Goal: Task Accomplishment & Management: Manage account settings

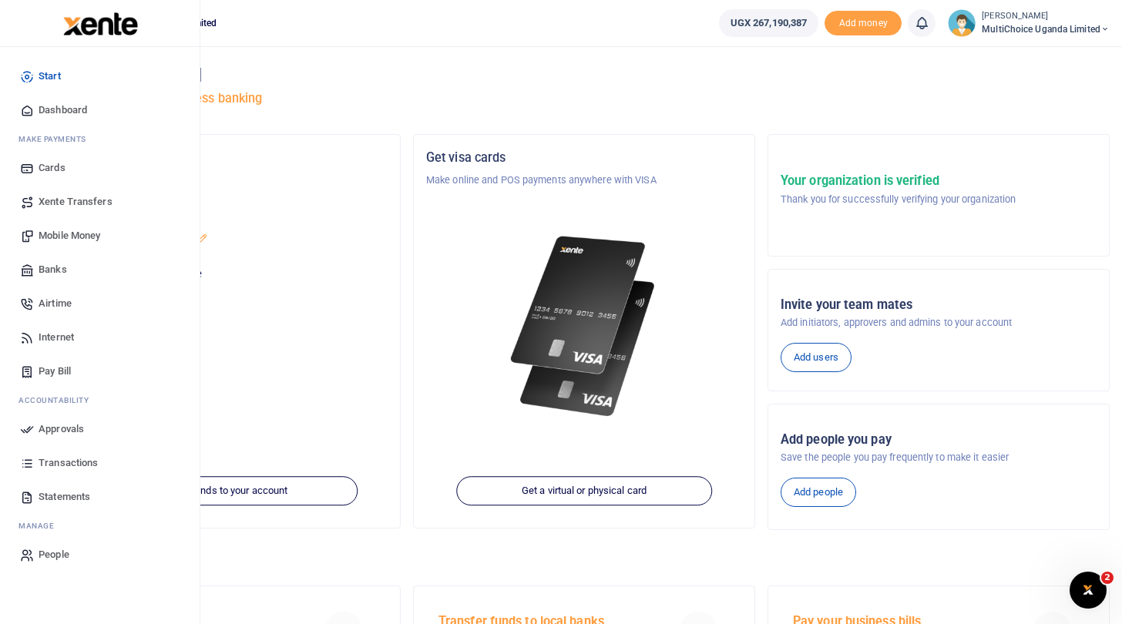
click at [70, 425] on span "Approvals" at bounding box center [61, 428] width 45 height 15
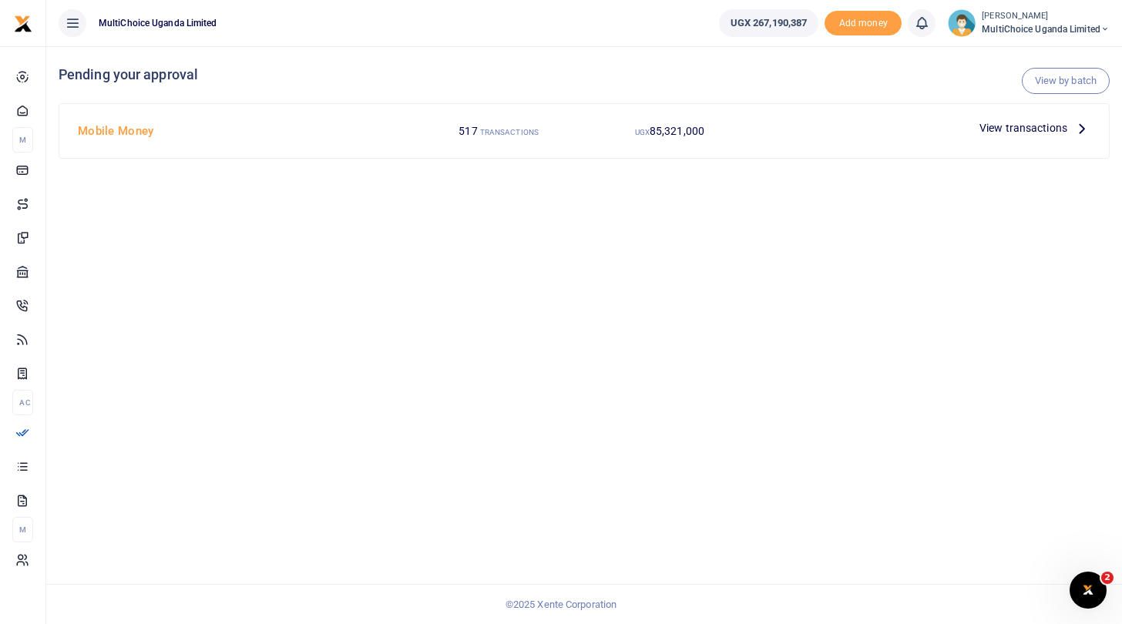
click at [1026, 127] on span "View transactions" at bounding box center [1023, 127] width 88 height 17
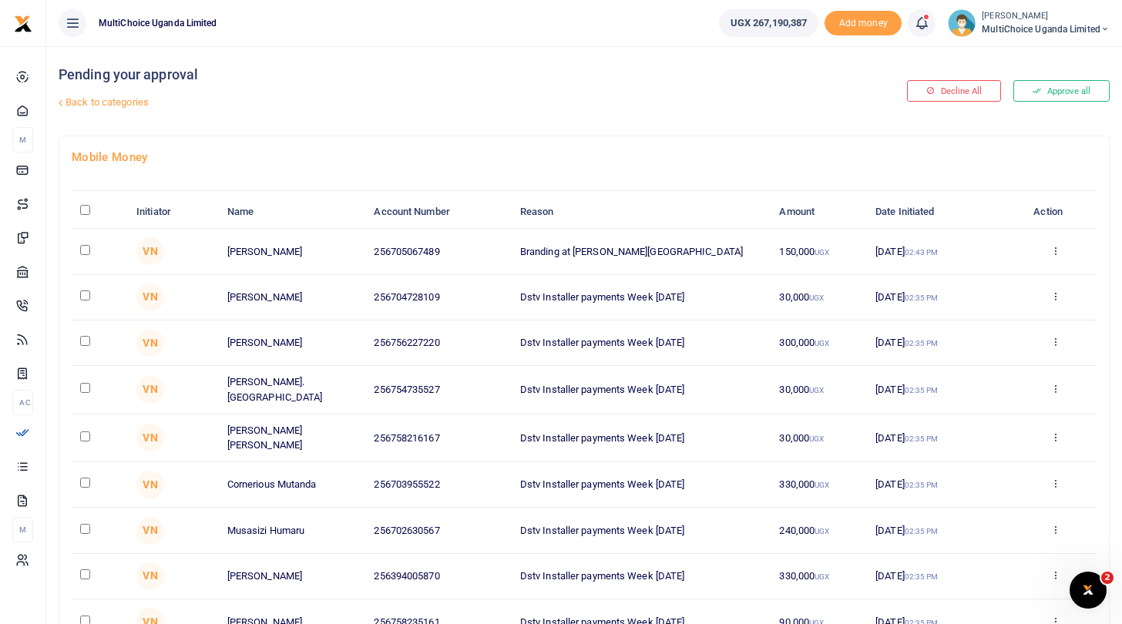
scroll to position [4, 0]
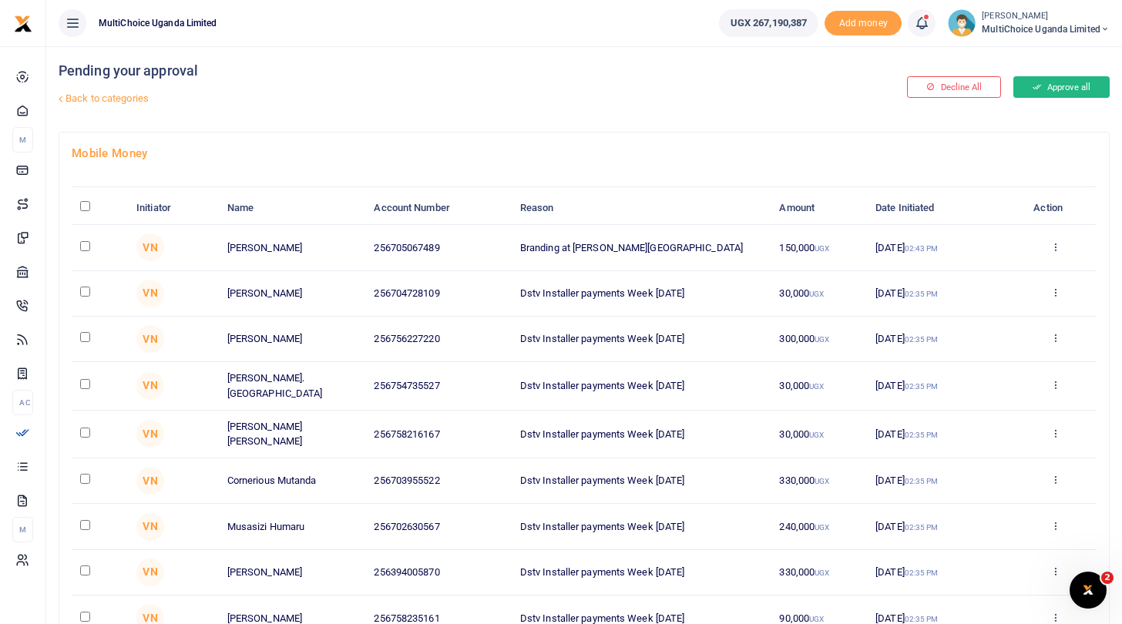
click at [1075, 88] on button "Approve all" at bounding box center [1061, 87] width 96 height 22
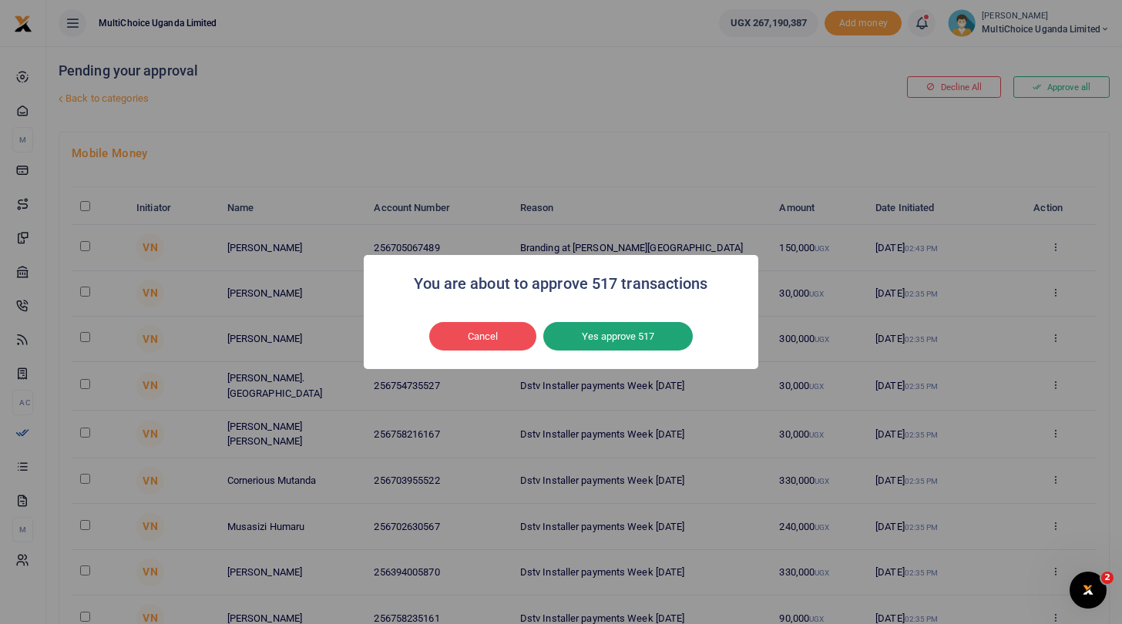
click at [660, 339] on button "Yes approve 517" at bounding box center [617, 336] width 149 height 29
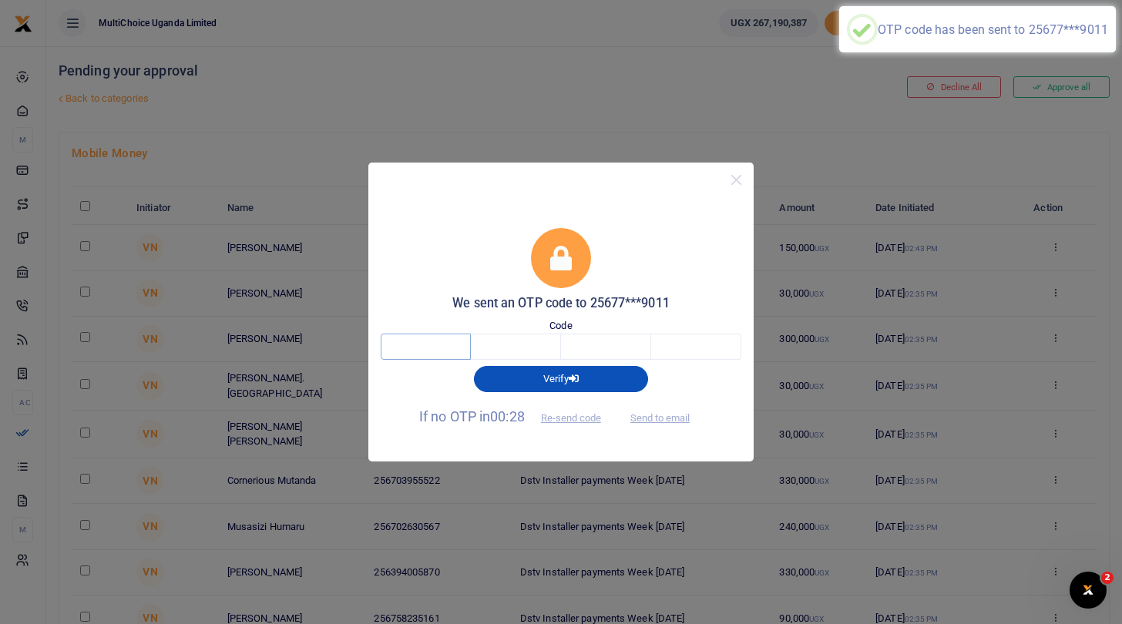
click at [448, 339] on input "text" at bounding box center [426, 347] width 90 height 26
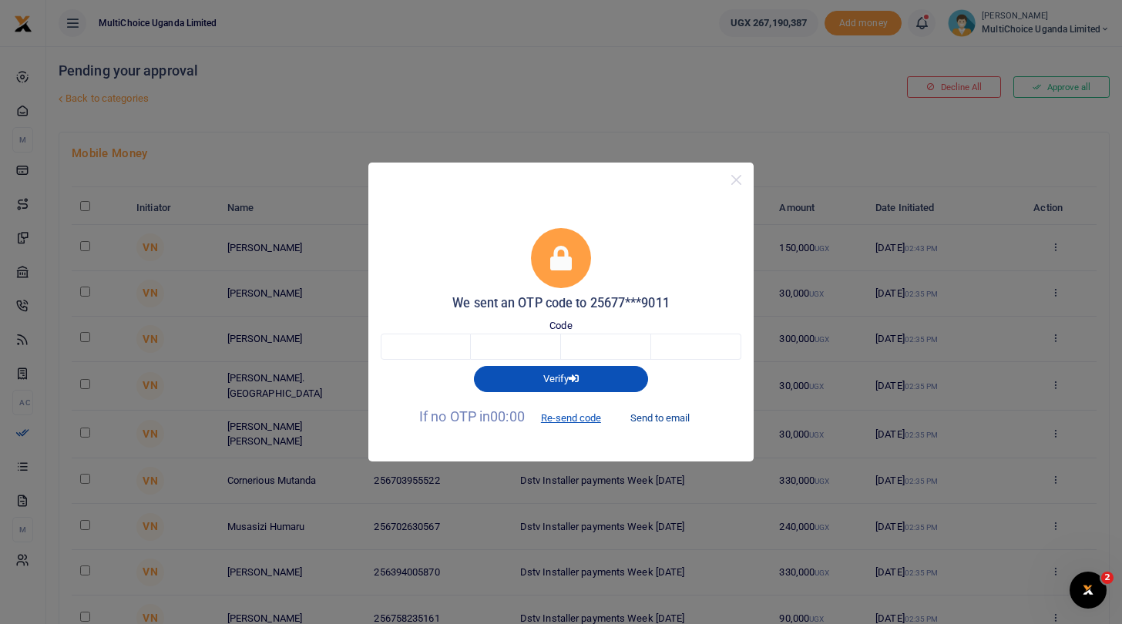
click at [663, 418] on button "Send to email" at bounding box center [660, 418] width 86 height 26
click at [452, 345] on input "text" at bounding box center [426, 347] width 90 height 26
type input "8"
type input "3"
type input "0"
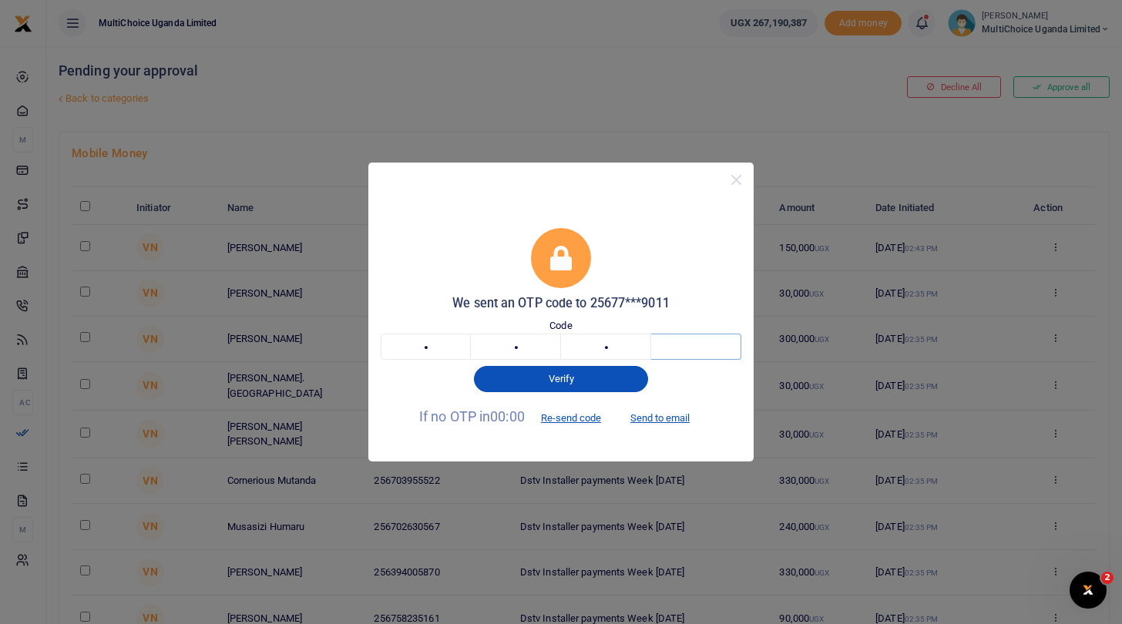
type input "8"
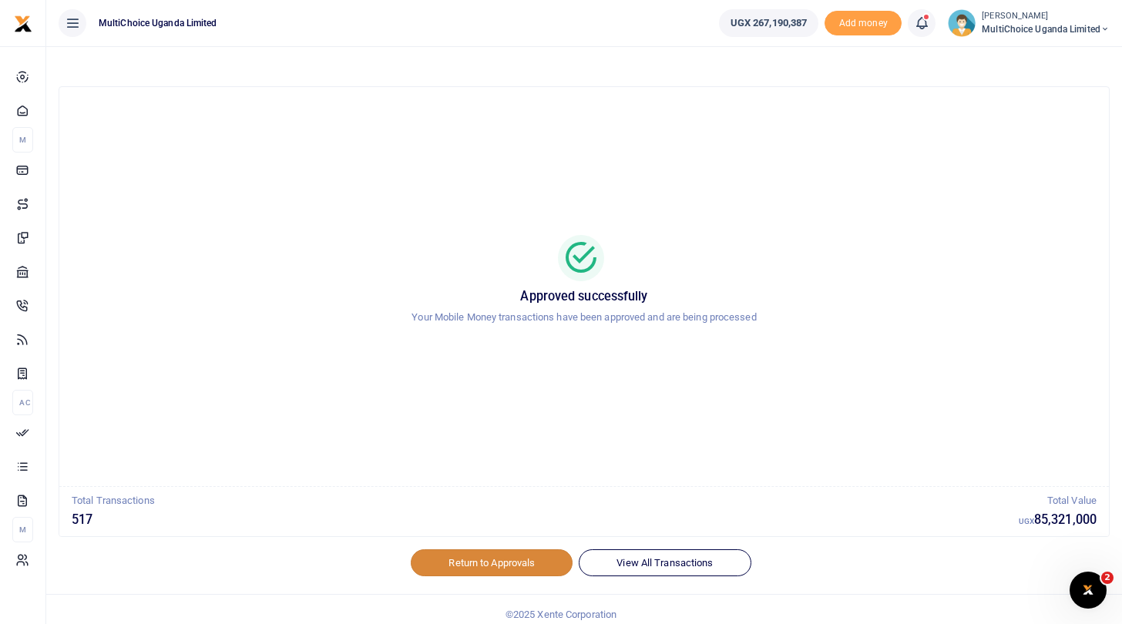
click at [499, 562] on link "Return to Approvals" at bounding box center [492, 562] width 162 height 26
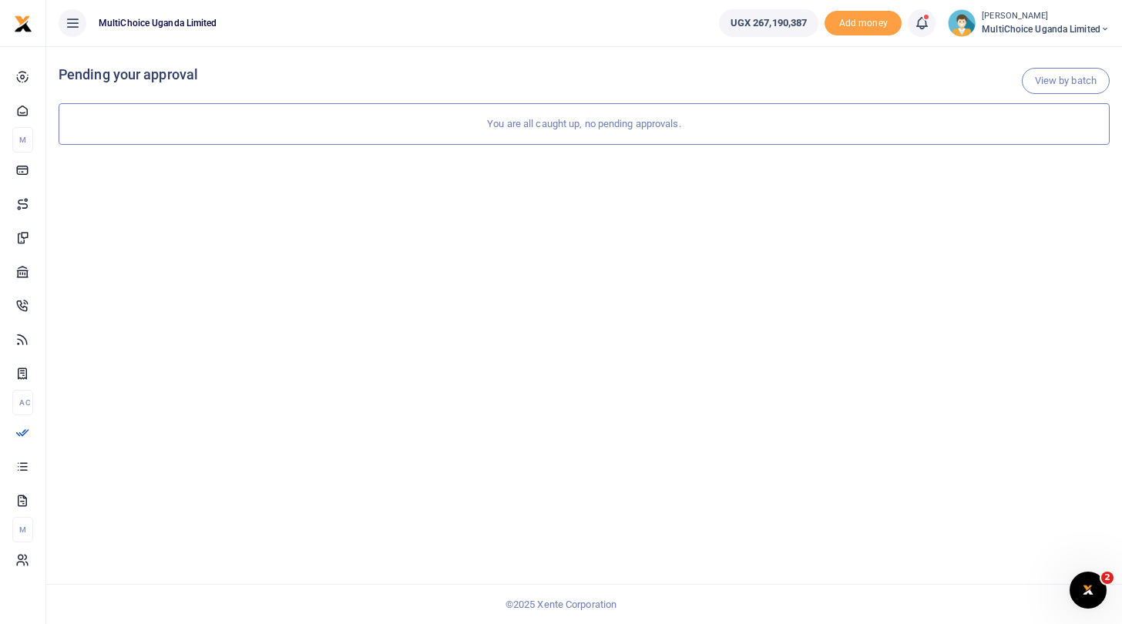
click at [1012, 25] on span "MultiChoice Uganda Limited" at bounding box center [1046, 29] width 128 height 14
click at [1019, 53] on link "Switch accounts" at bounding box center [1051, 56] width 122 height 22
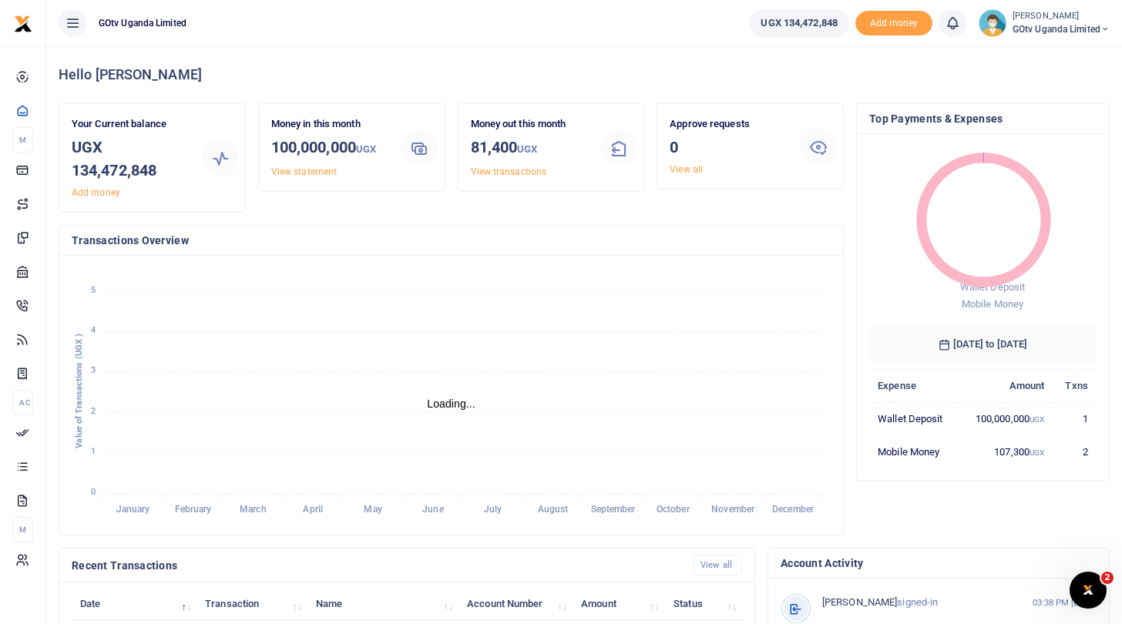
scroll to position [1, 1]
click at [1046, 22] on span "GOtv Uganda Limited" at bounding box center [1060, 29] width 97 height 14
click at [1033, 22] on span "GOtv Uganda Limited" at bounding box center [1060, 29] width 97 height 14
click at [1043, 54] on link "Switch accounts" at bounding box center [1052, 56] width 122 height 22
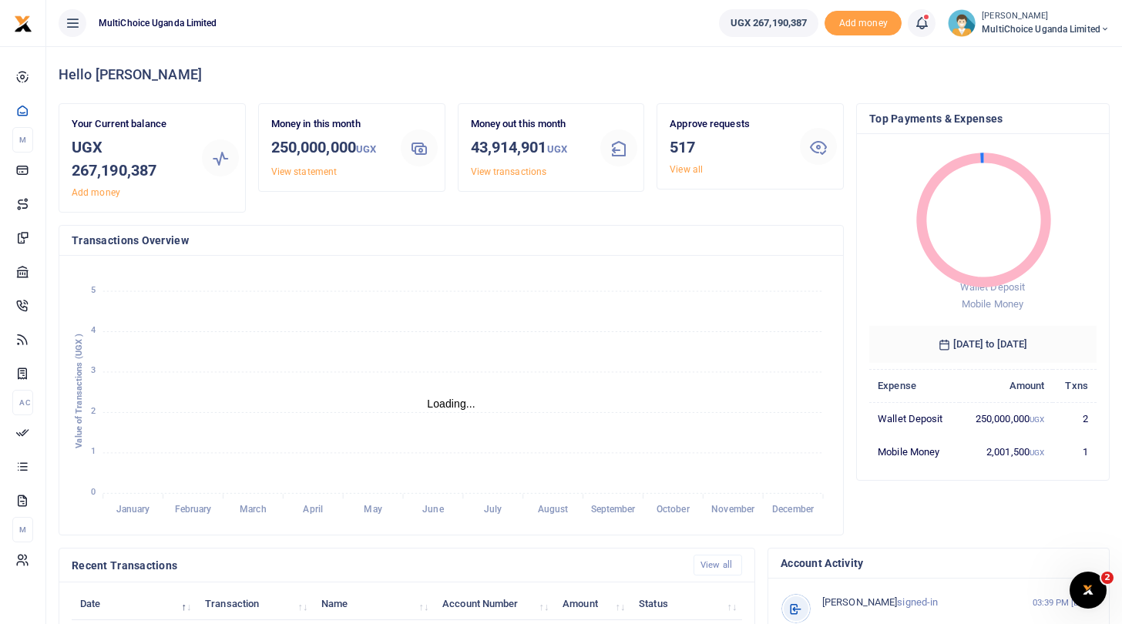
scroll to position [1, 1]
click at [985, 30] on span "MultiChoice Uganda Limited" at bounding box center [1046, 29] width 128 height 14
click at [1012, 52] on icon at bounding box center [1008, 56] width 12 height 14
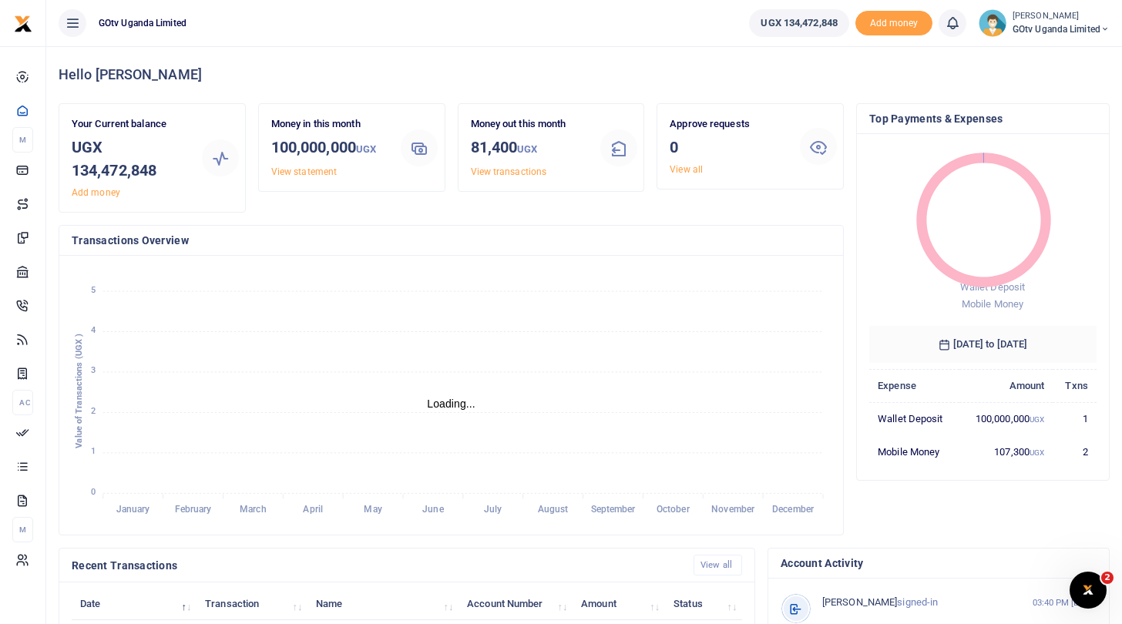
scroll to position [1, 1]
click at [1028, 24] on span "GOtv Uganda Limited" at bounding box center [1060, 29] width 97 height 14
click at [1035, 52] on link "Switch accounts" at bounding box center [1052, 56] width 122 height 22
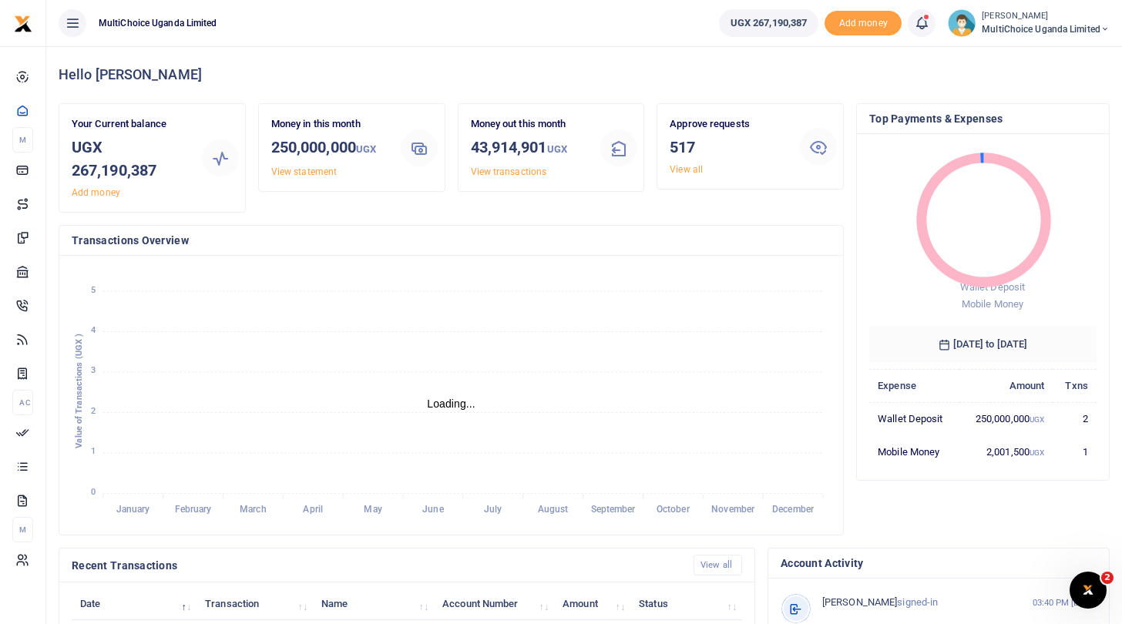
scroll to position [1, 1]
click at [996, 24] on span "MultiChoice Uganda Limited" at bounding box center [1046, 29] width 128 height 14
click at [1015, 54] on link "Switch accounts" at bounding box center [1051, 56] width 122 height 22
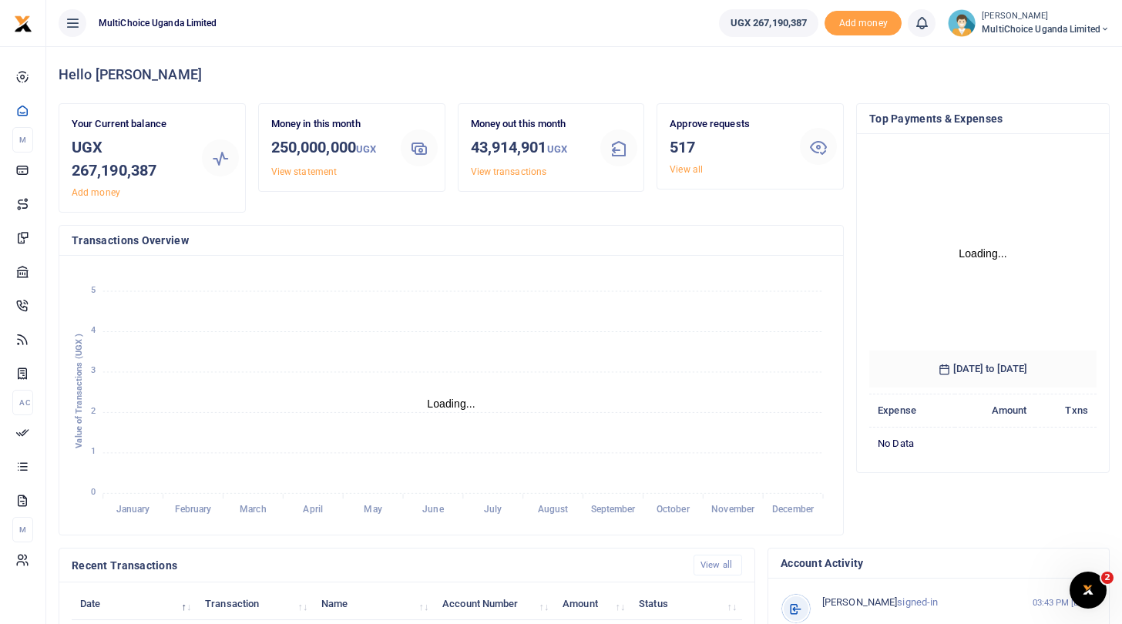
click at [1017, 30] on span "MultiChoice Uganda Limited" at bounding box center [1046, 29] width 128 height 14
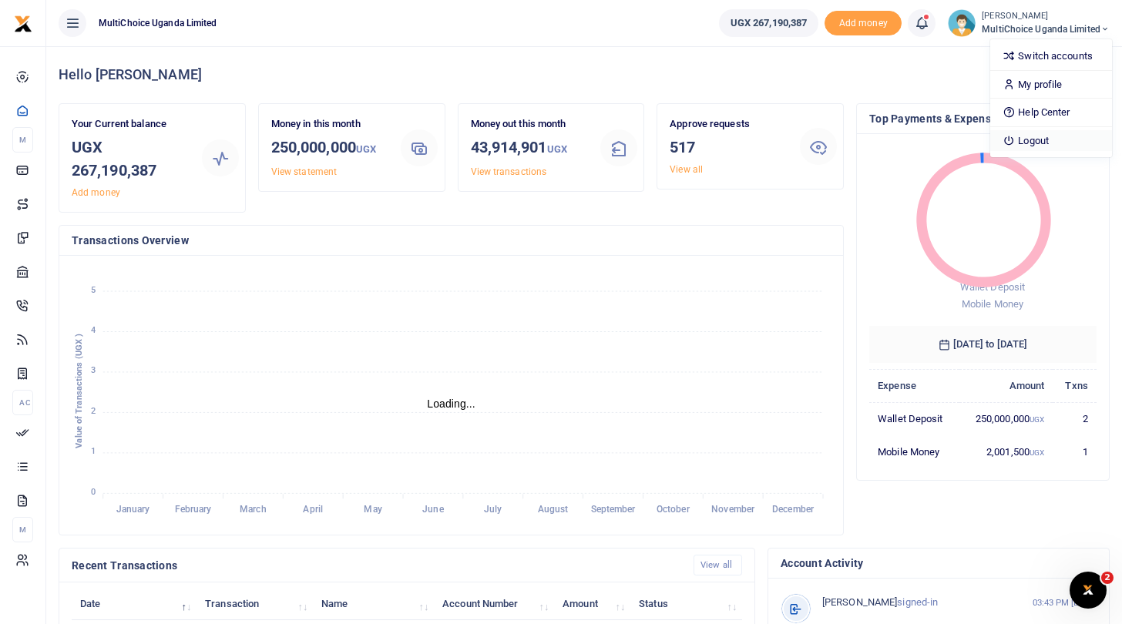
scroll to position [1, 1]
click at [1026, 136] on link "Logout" at bounding box center [1051, 141] width 122 height 22
